Goal: Information Seeking & Learning: Learn about a topic

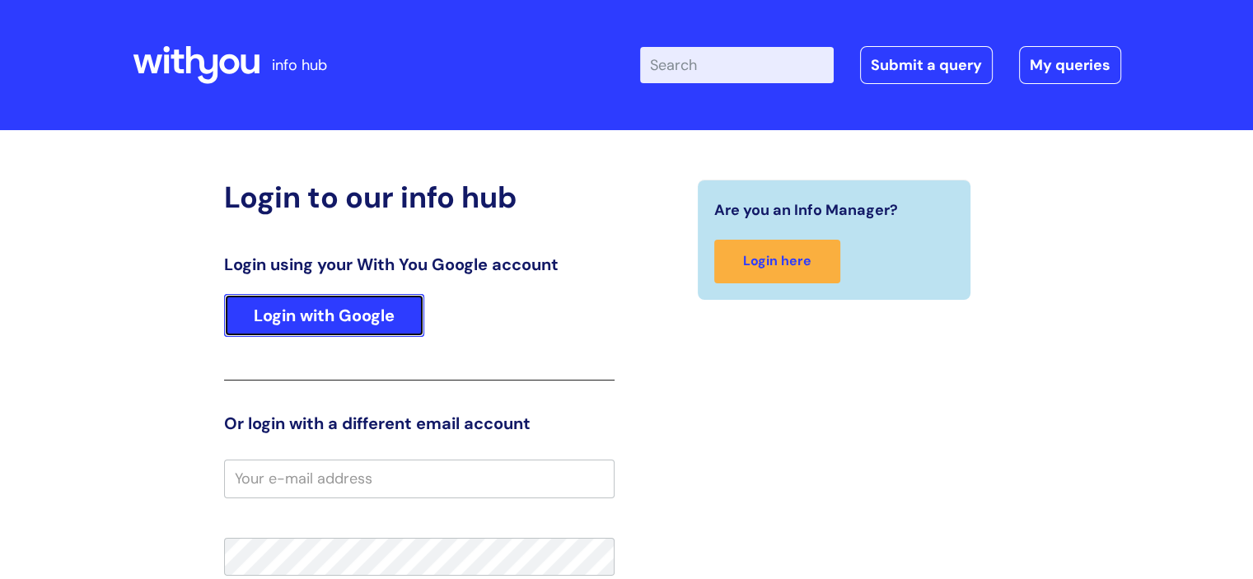
click at [323, 311] on link "Login with Google" at bounding box center [324, 315] width 200 height 43
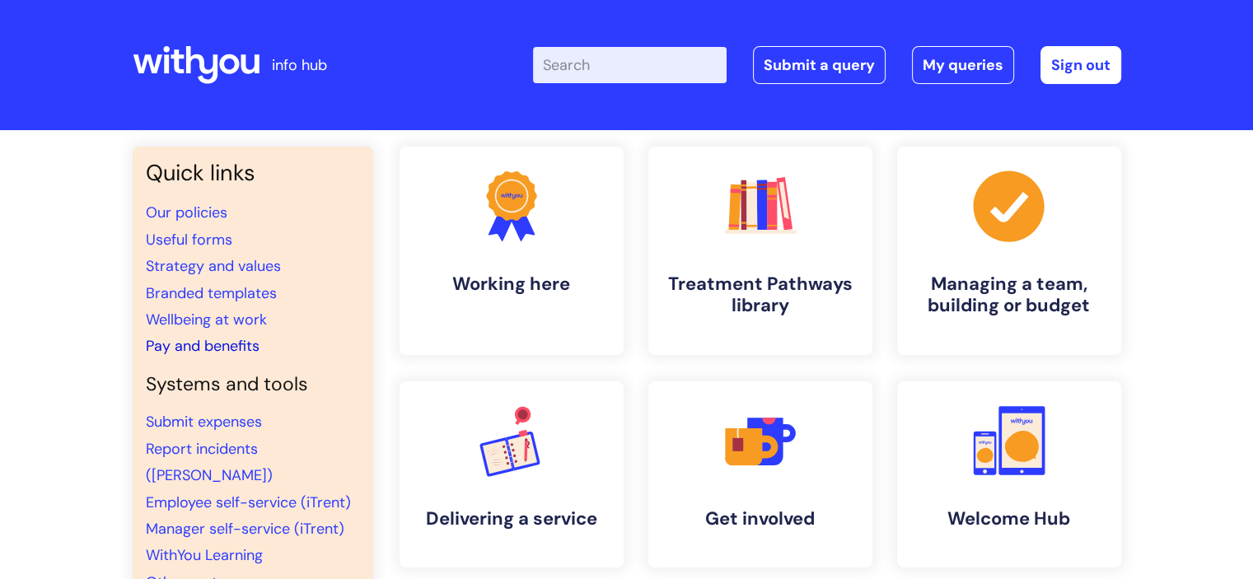
click at [211, 343] on link "Pay and benefits" at bounding box center [203, 346] width 114 height 20
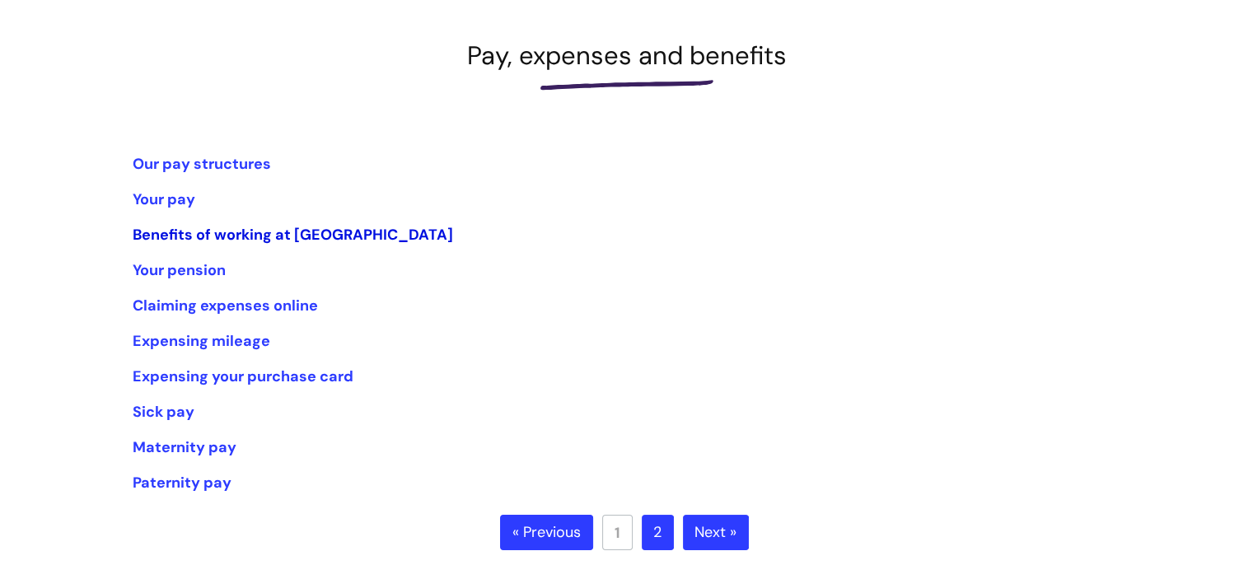
scroll to position [247, 0]
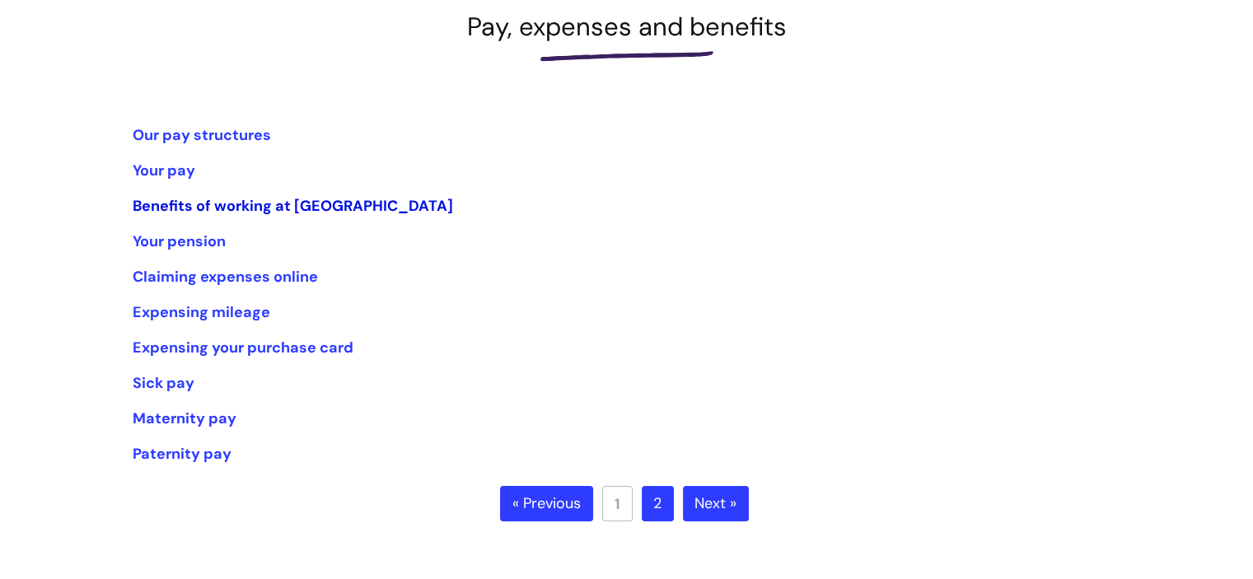
click at [293, 204] on link "Benefits of working at WithYou" at bounding box center [293, 206] width 320 height 20
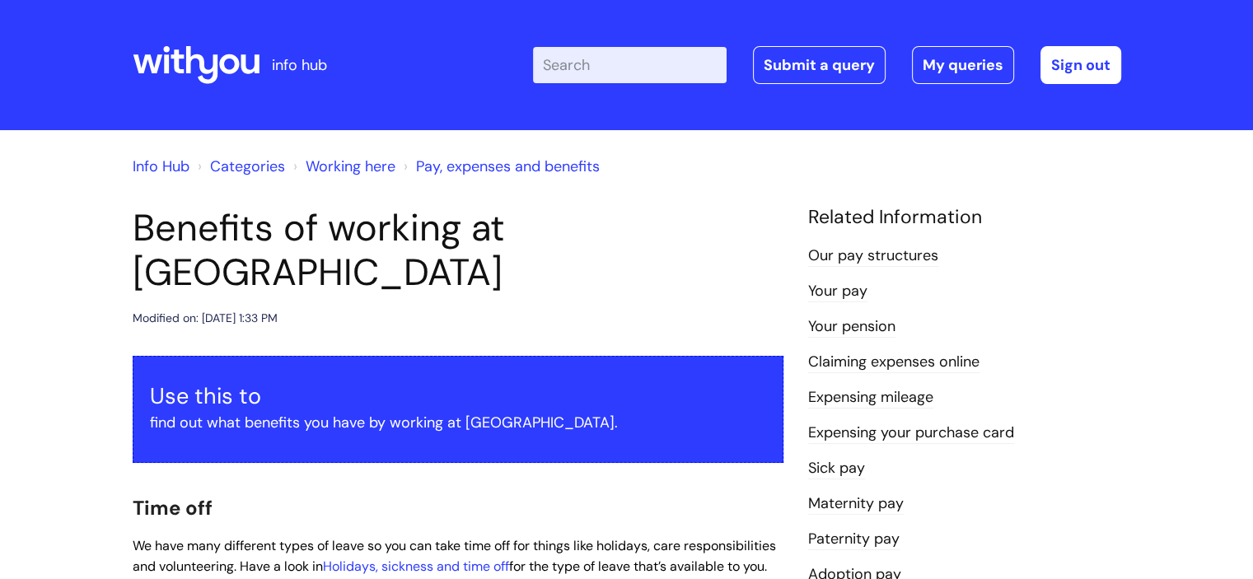
click at [577, 69] on input "Enter your search term here..." at bounding box center [630, 65] width 194 height 36
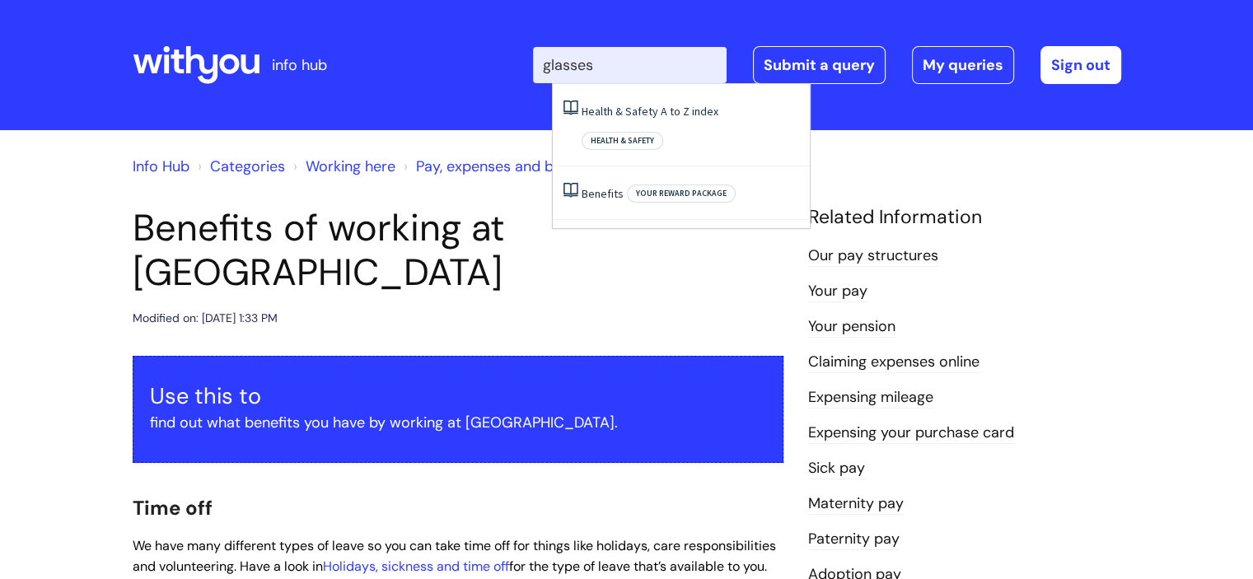
type input "glasses"
click button "Search" at bounding box center [0, 0] width 0 height 0
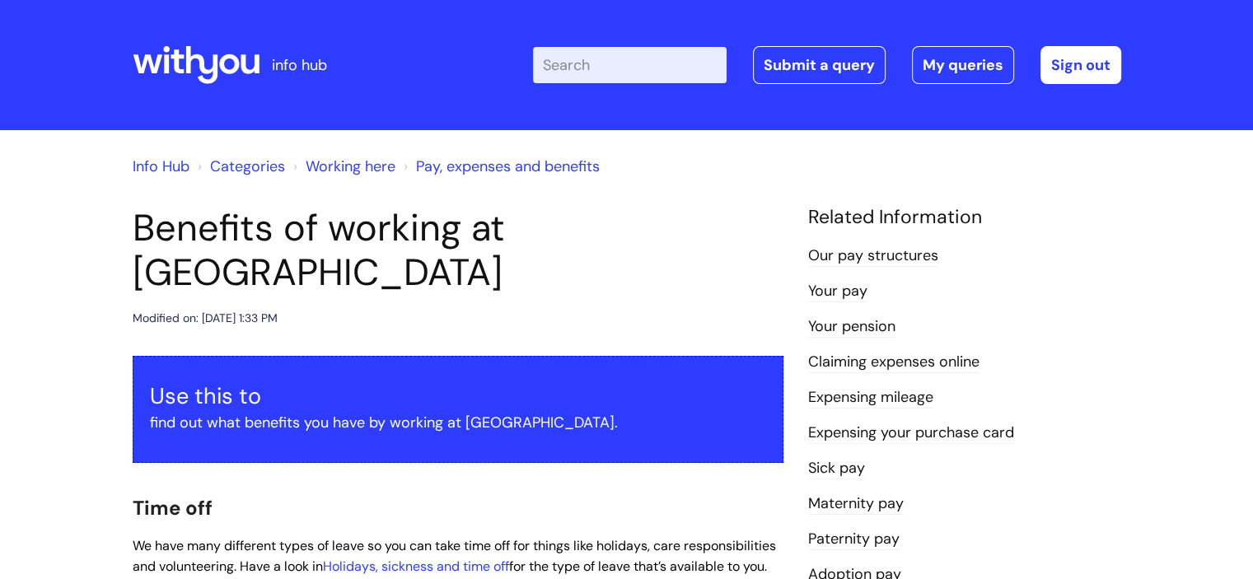
click at [896, 362] on link "Claiming expenses online" at bounding box center [893, 362] width 171 height 21
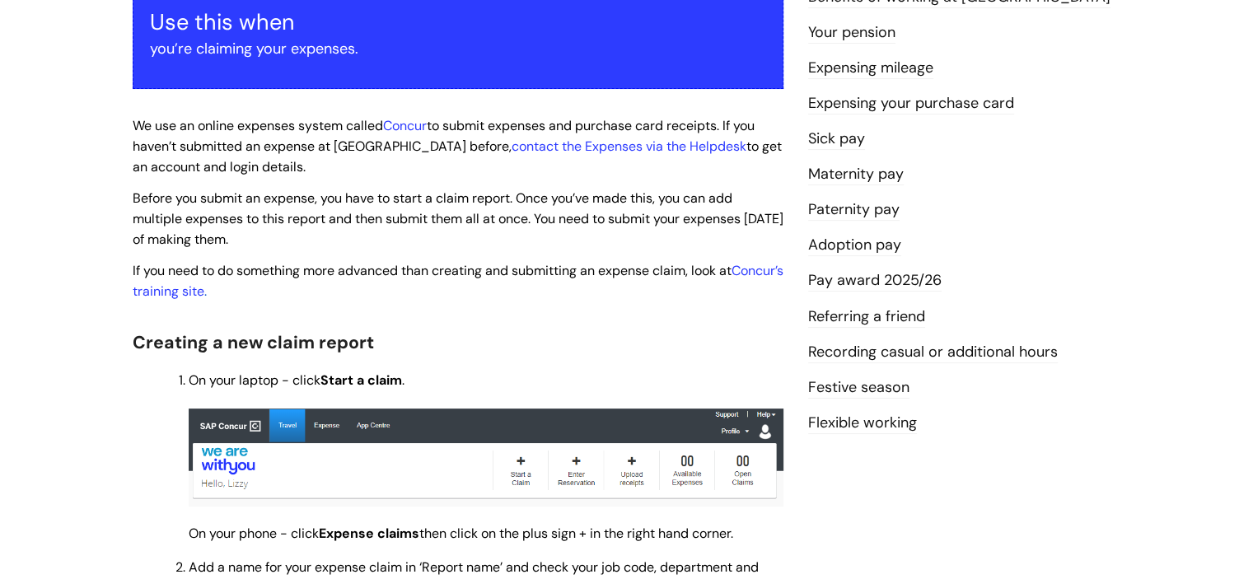
scroll to position [247, 0]
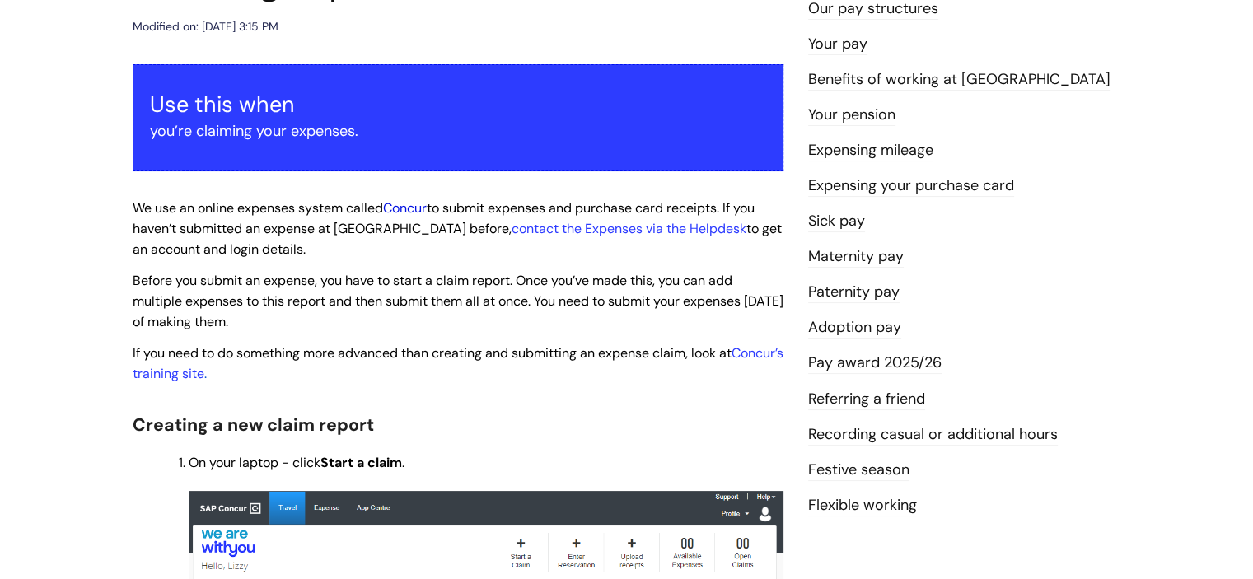
click at [397, 205] on link "Concur" at bounding box center [405, 207] width 44 height 17
click at [403, 213] on link "Concur" at bounding box center [405, 207] width 44 height 17
